Goal: Task Accomplishment & Management: Manage account settings

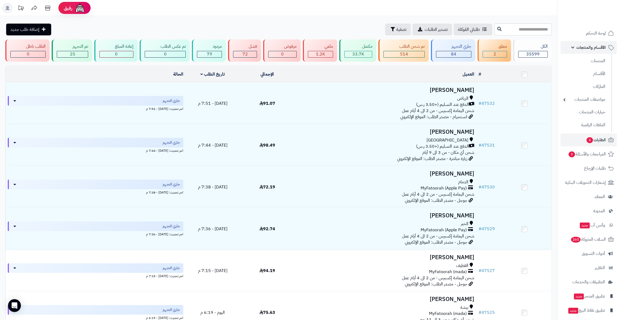
click at [590, 45] on span "الأقسام والمنتجات" at bounding box center [591, 48] width 29 height 8
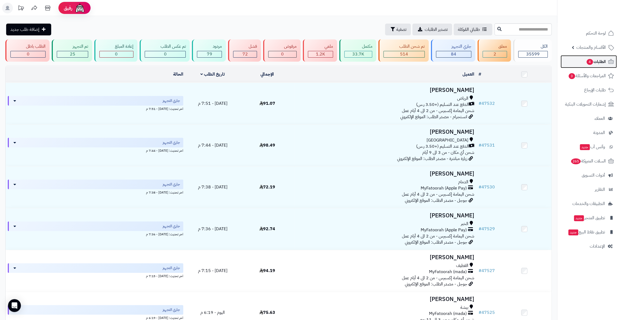
click at [596, 60] on span "الطلبات 4" at bounding box center [596, 62] width 20 height 8
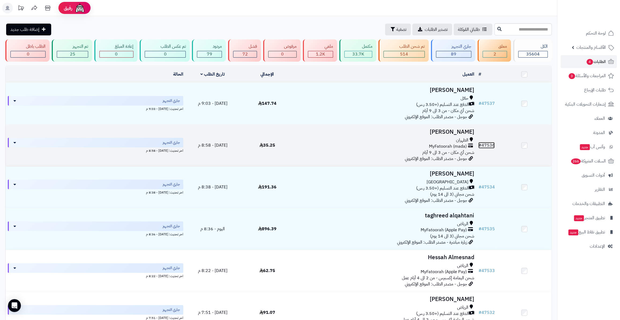
click at [492, 143] on link "# 47536" at bounding box center [487, 145] width 16 height 6
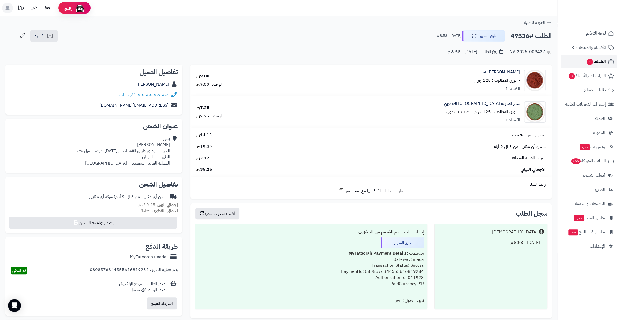
click at [585, 57] on link "الطلبات 4" at bounding box center [589, 61] width 56 height 13
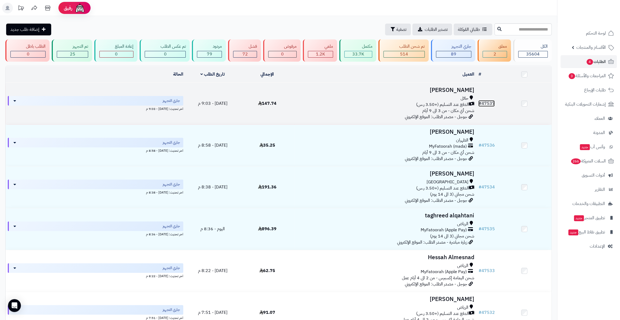
click at [482, 100] on span "#" at bounding box center [480, 103] width 3 height 6
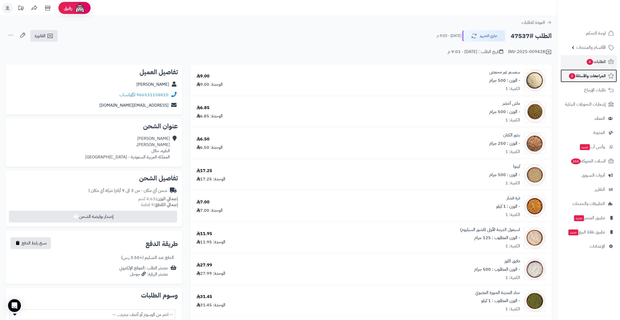
click at [582, 72] on link "المراجعات والأسئلة 3" at bounding box center [589, 75] width 56 height 13
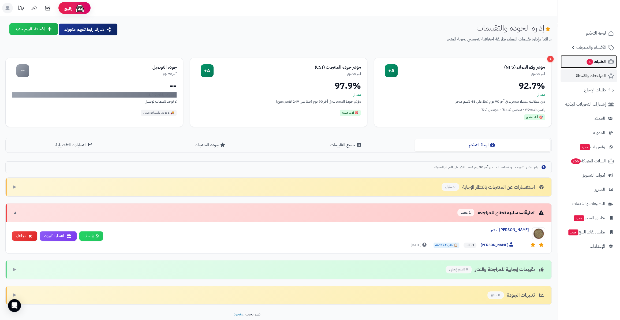
click at [586, 63] on span "الطلبات 4" at bounding box center [596, 62] width 20 height 8
